Goal: Navigation & Orientation: Find specific page/section

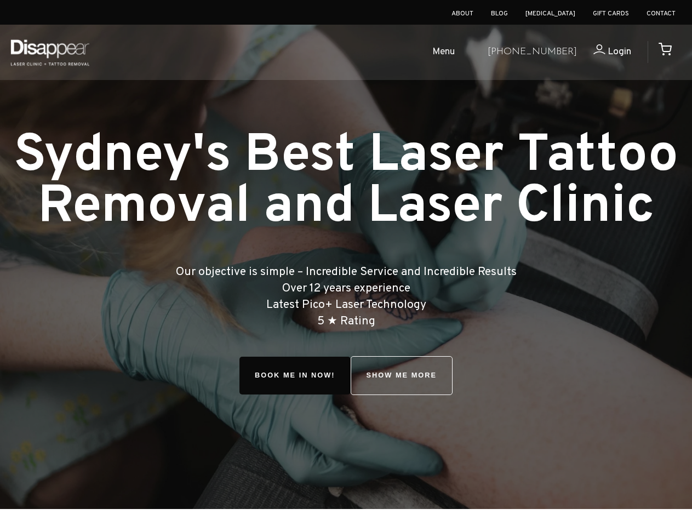
click at [302, 53] on ul "Menu" at bounding box center [289, 52] width 379 height 35
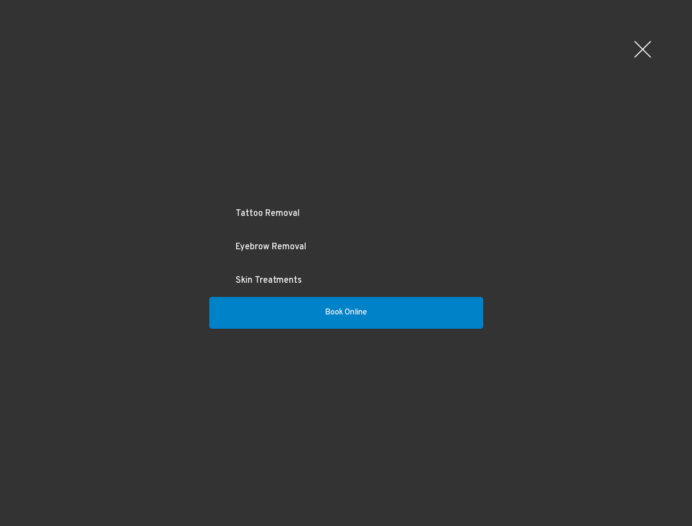
click at [462, 53] on ul "Tattoo Removal Eyebrow Removal Skin Treatments Book Online" at bounding box center [346, 263] width 692 height 526
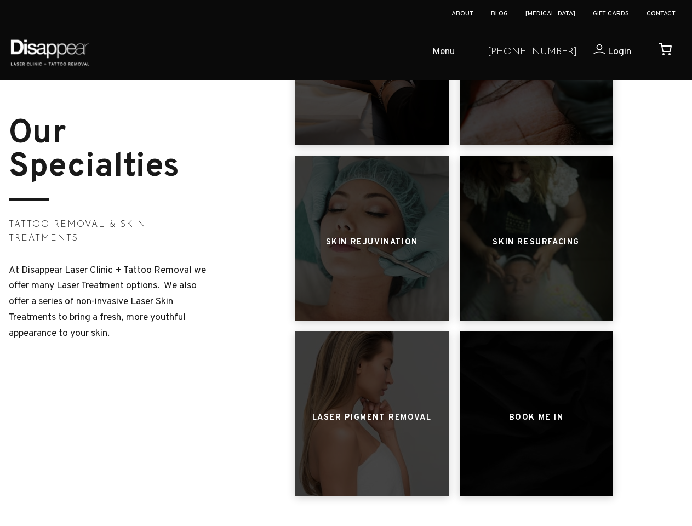
click at [302, 53] on ul "Menu" at bounding box center [289, 52] width 379 height 35
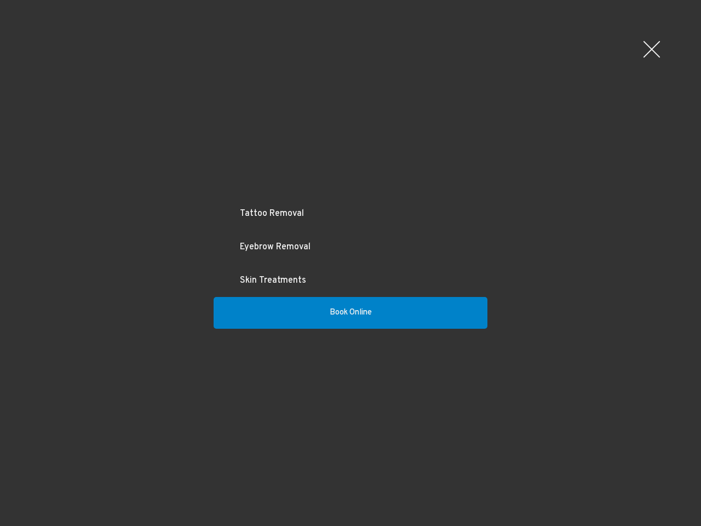
click at [462, 53] on ul "Tattoo Removal Eyebrow Removal Skin Treatments Book Online" at bounding box center [350, 263] width 701 height 526
click at [372, 238] on link "Eyebrow Removal" at bounding box center [351, 247] width 274 height 33
click at [536, 238] on ul "Tattoo Removal Eyebrow Removal Skin Treatments Book Online" at bounding box center [350, 263] width 701 height 526
click at [372, 414] on ul "Tattoo Removal Eyebrow Removal Skin Treatments Book Online" at bounding box center [350, 263] width 701 height 526
click at [536, 414] on ul "Tattoo Removal Eyebrow Removal Skin Treatments Book Online" at bounding box center [350, 263] width 701 height 526
